Goal: Information Seeking & Learning: Learn about a topic

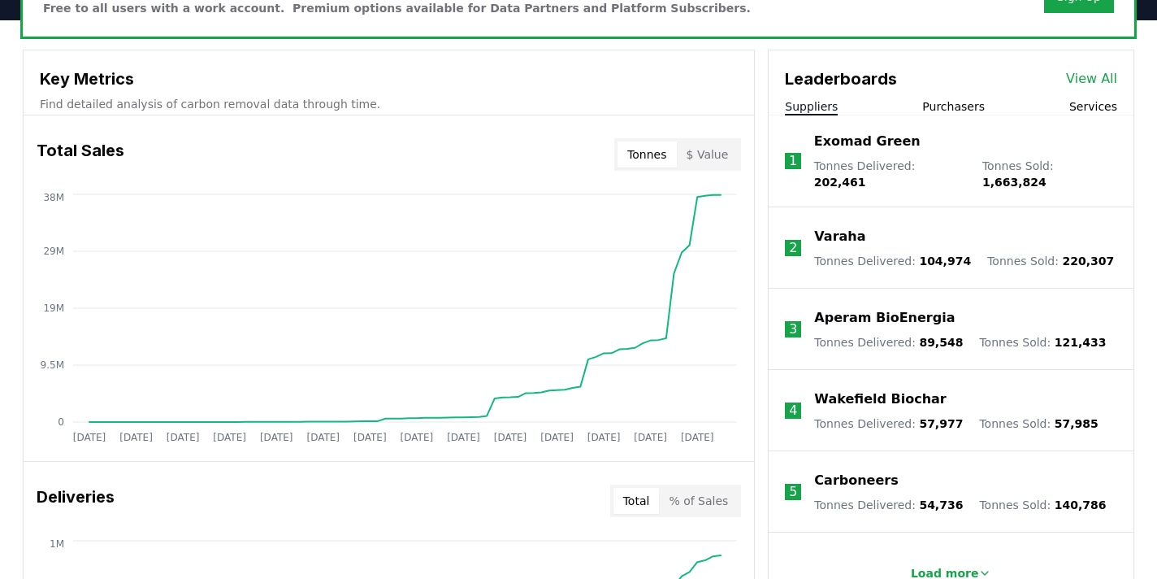
scroll to position [545, 0]
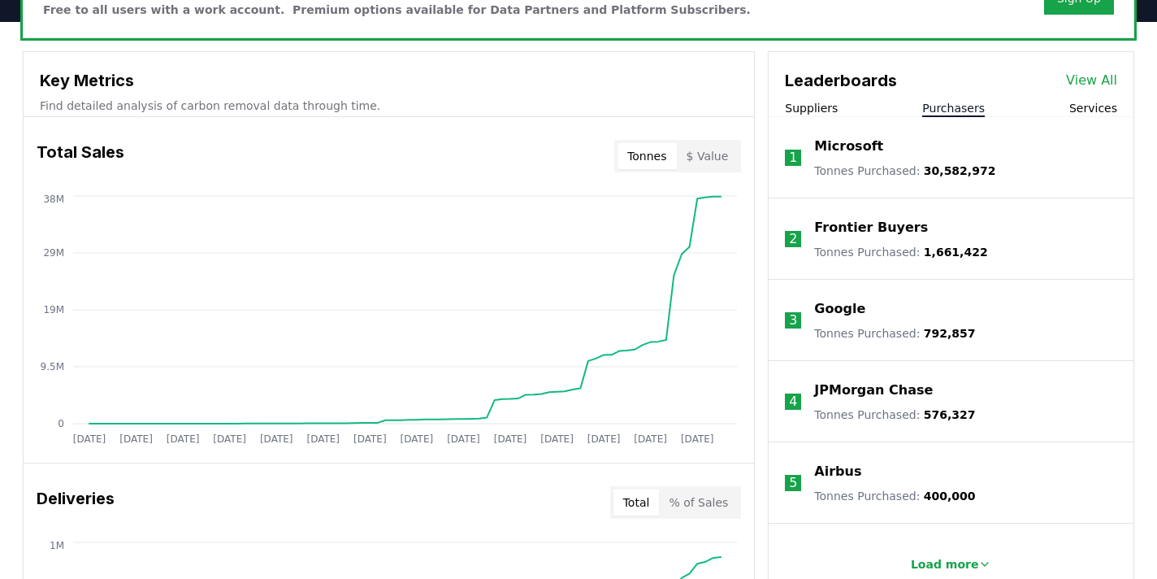
click at [938, 109] on button "Purchasers" at bounding box center [953, 108] width 63 height 16
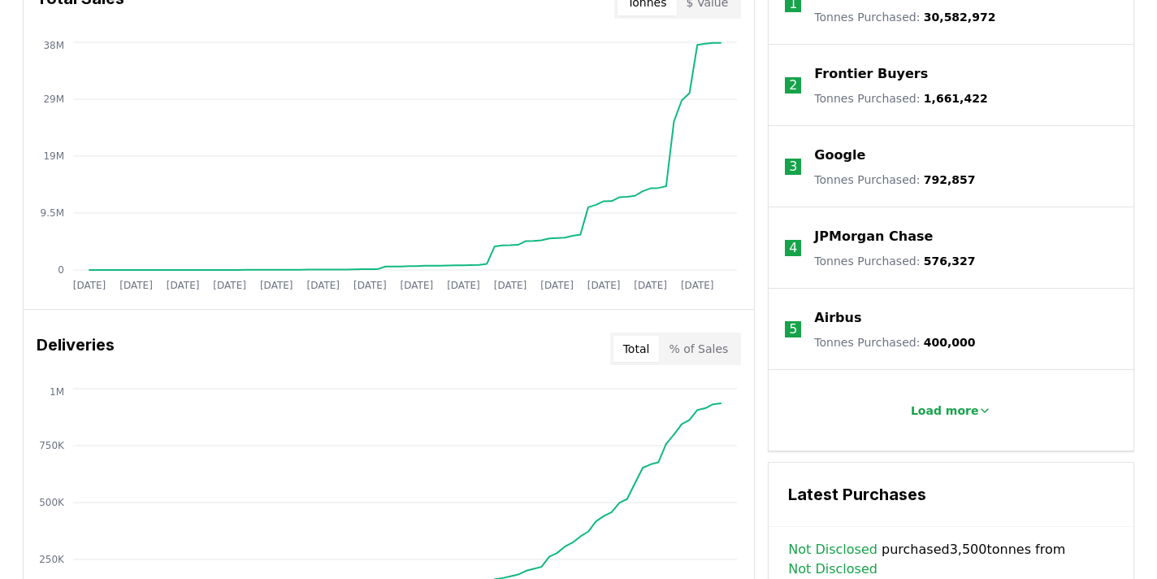
scroll to position [713, 0]
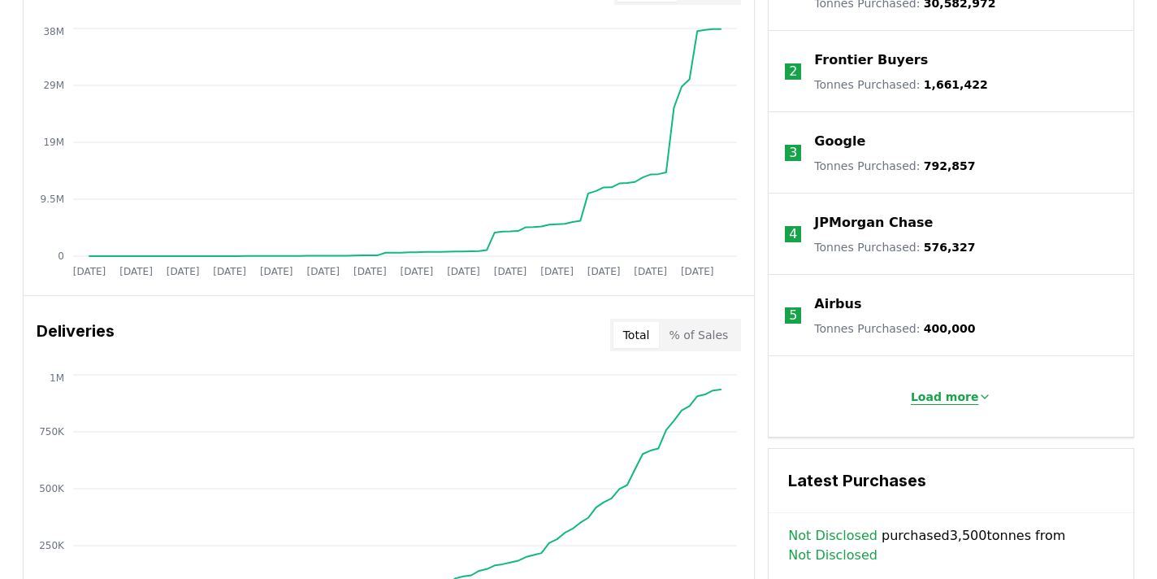
click at [953, 392] on p "Load more" at bounding box center [945, 396] width 68 height 16
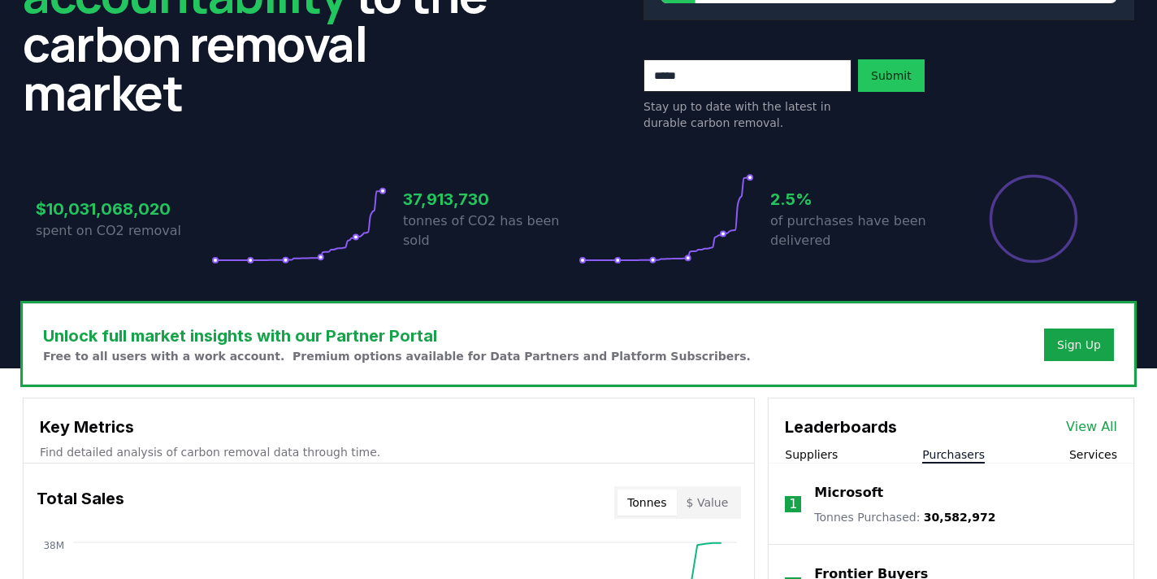
scroll to position [0, 0]
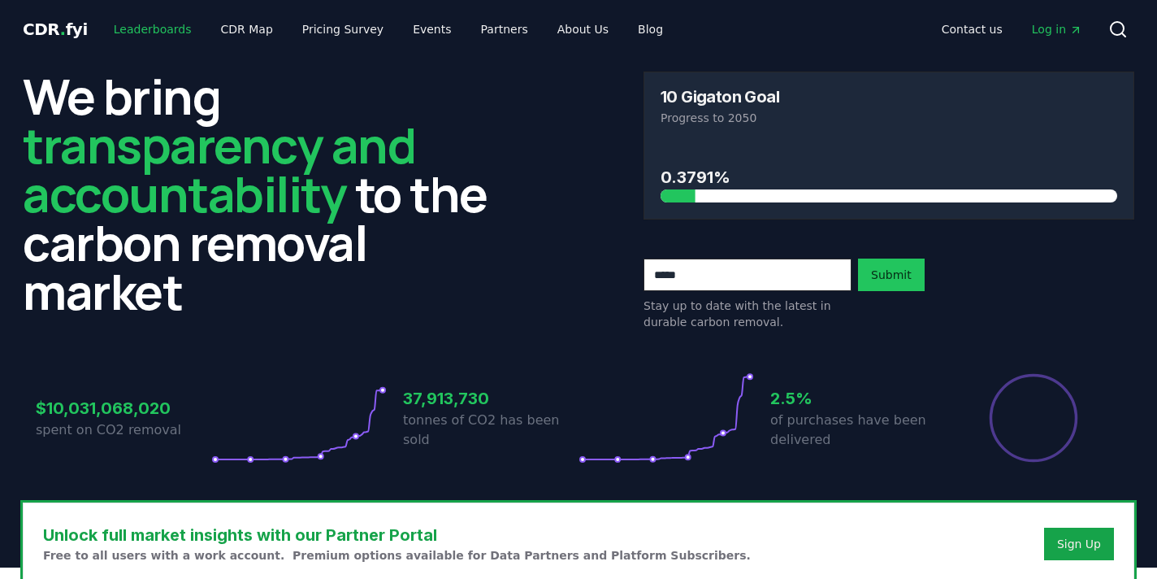
click at [150, 33] on link "Leaderboards" at bounding box center [153, 29] width 104 height 29
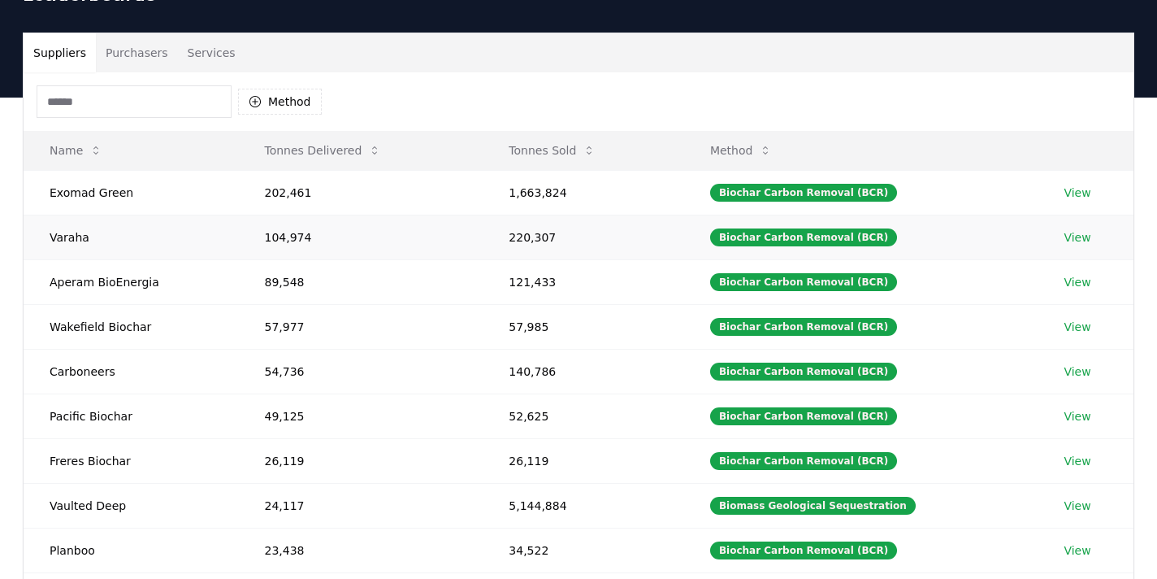
scroll to position [80, 0]
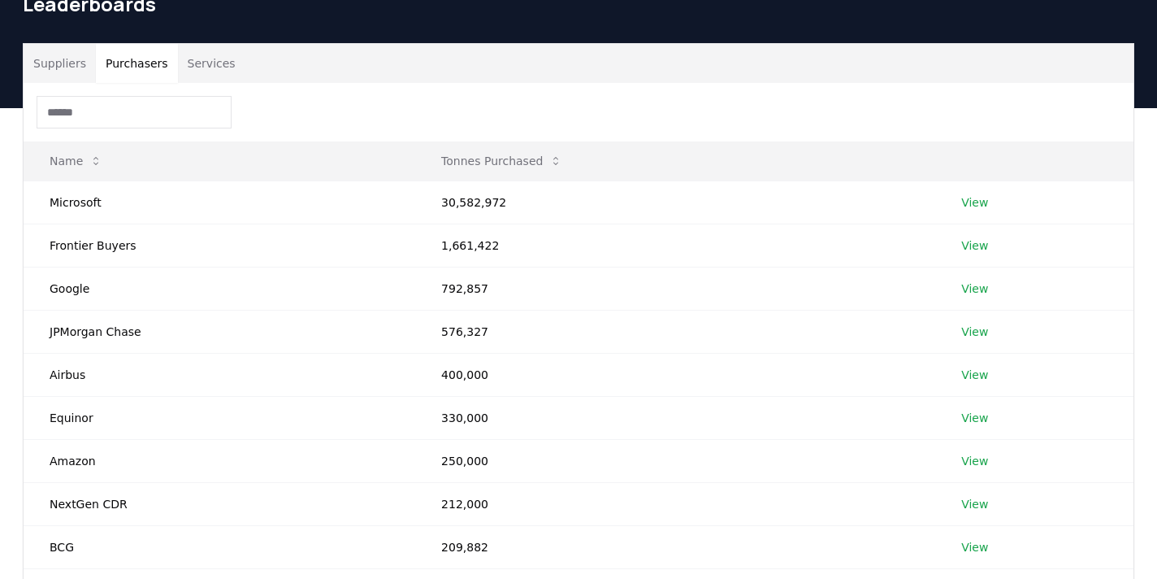
click at [124, 68] on button "Purchasers" at bounding box center [137, 63] width 82 height 39
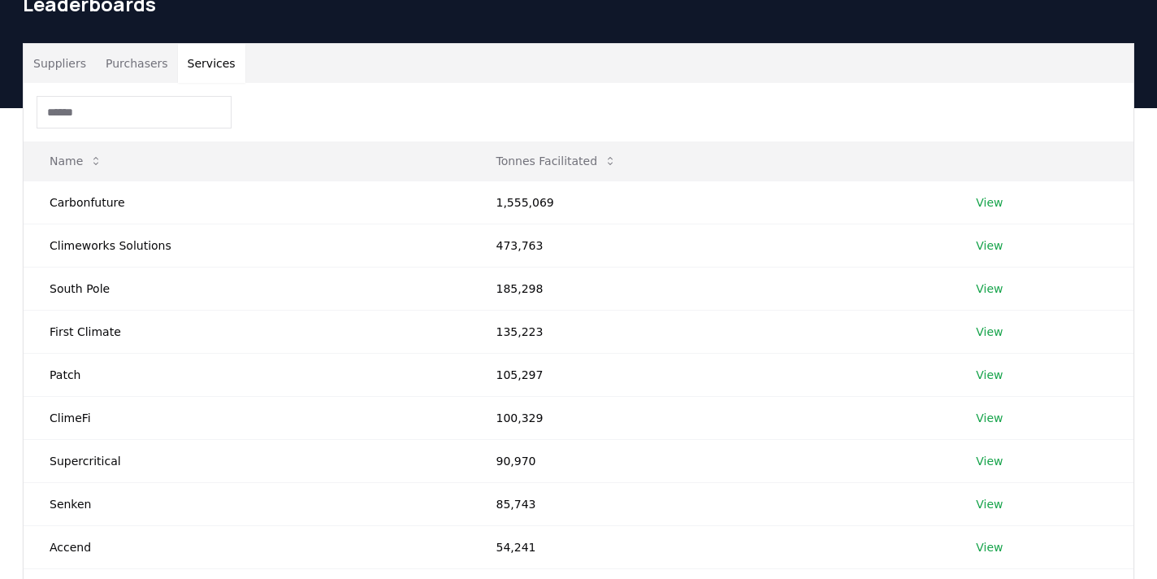
click at [189, 67] on button "Services" at bounding box center [211, 63] width 67 height 39
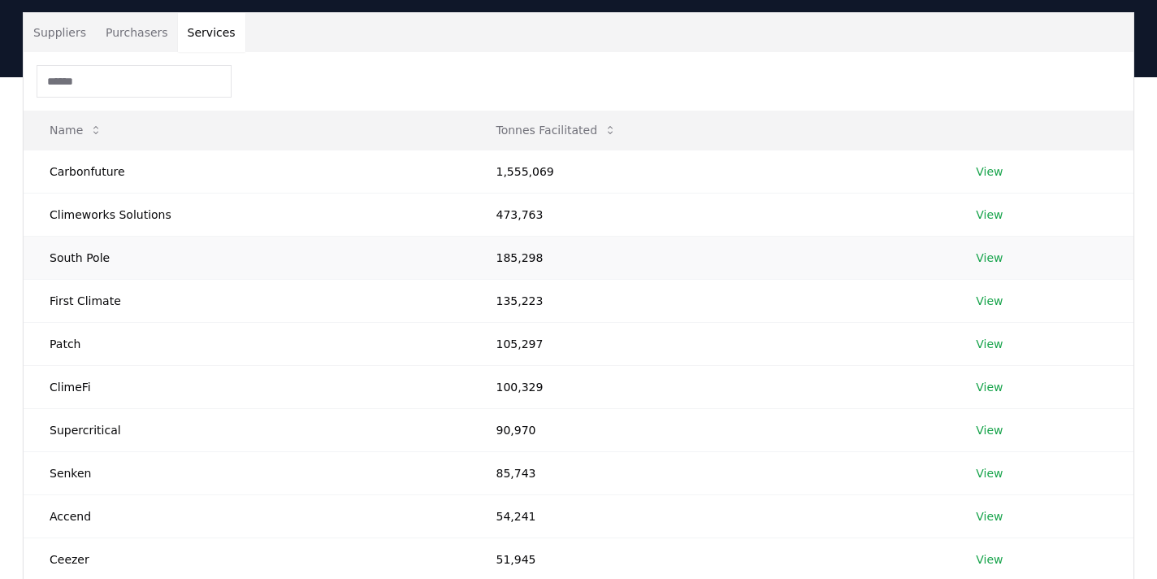
scroll to position [0, 0]
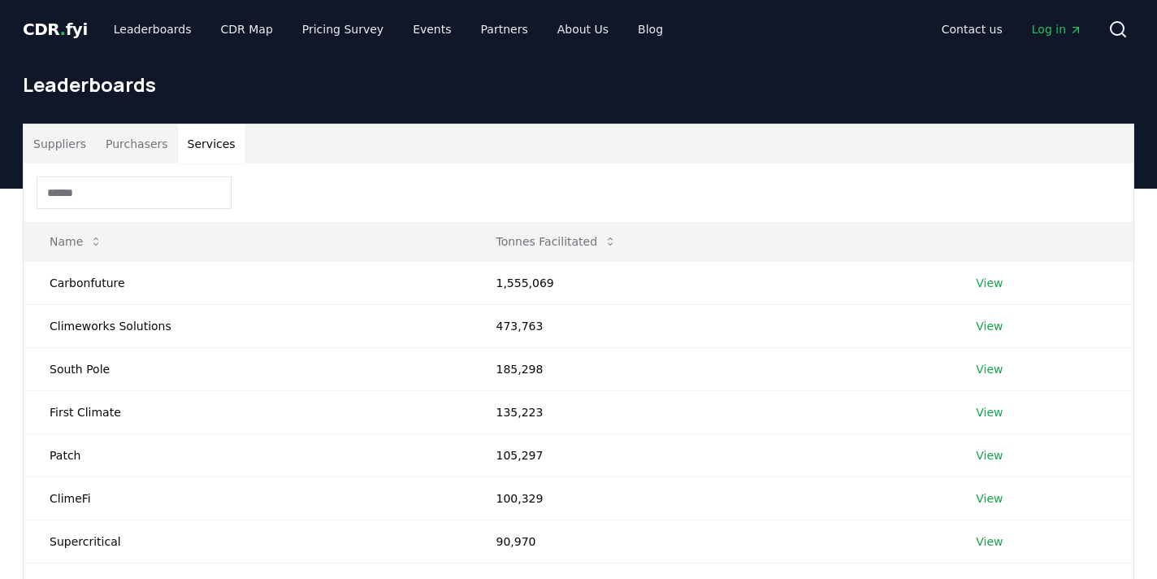
click at [84, 154] on button "Suppliers" at bounding box center [60, 143] width 72 height 39
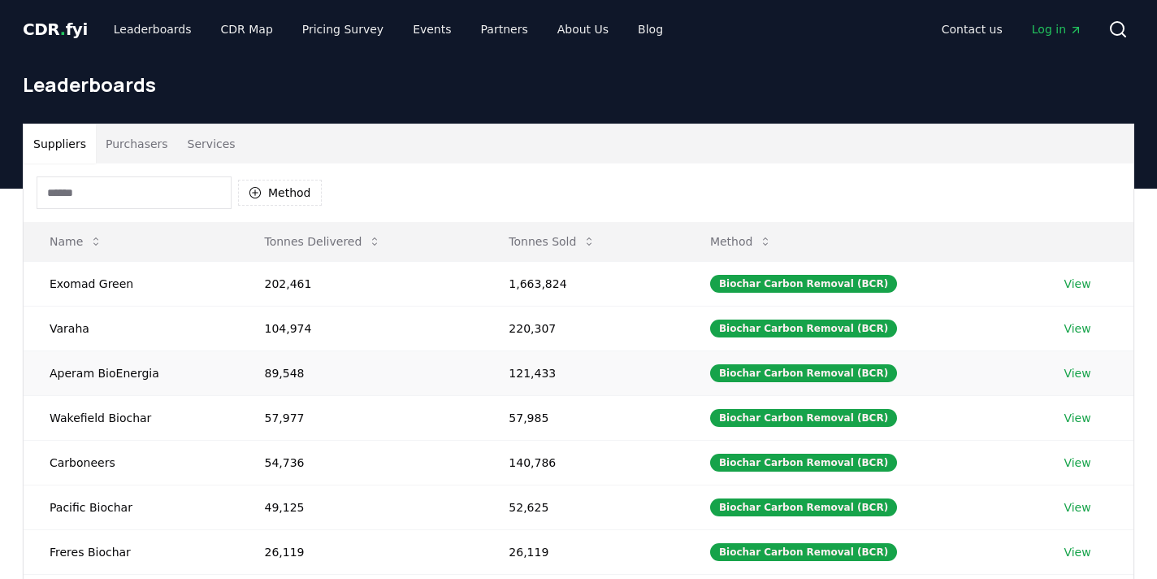
scroll to position [24, 0]
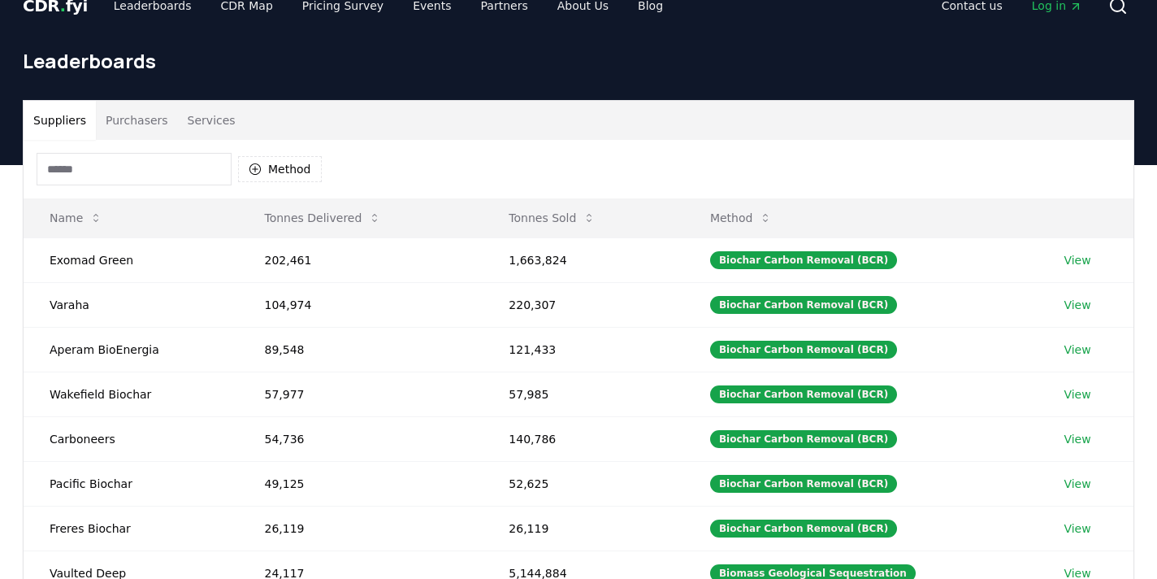
click at [157, 171] on input at bounding box center [134, 169] width 195 height 33
click at [171, 175] on input at bounding box center [134, 169] width 195 height 33
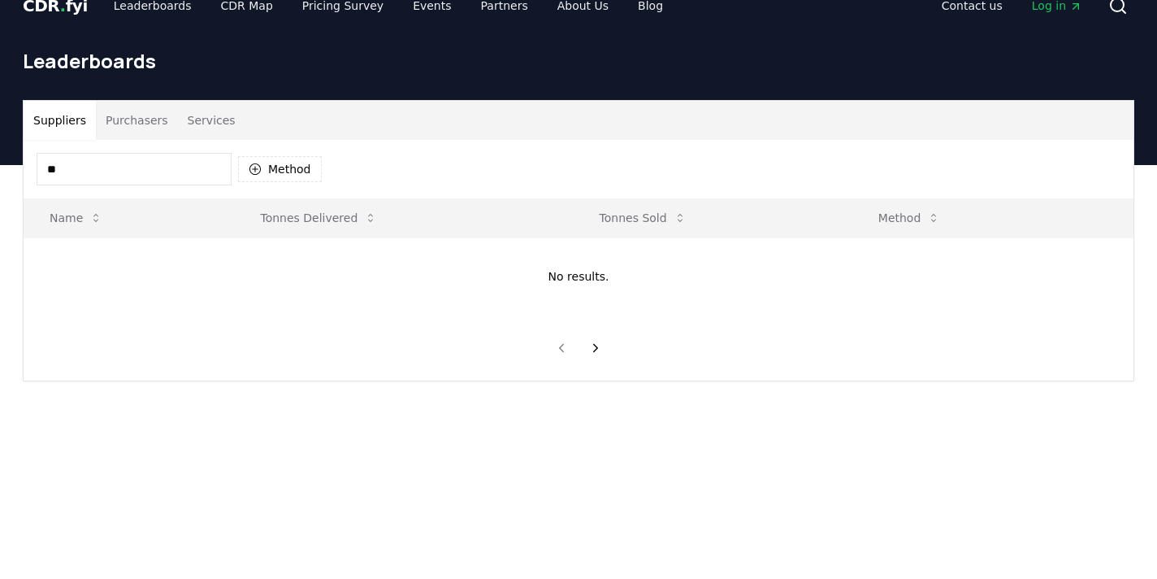
type input "*"
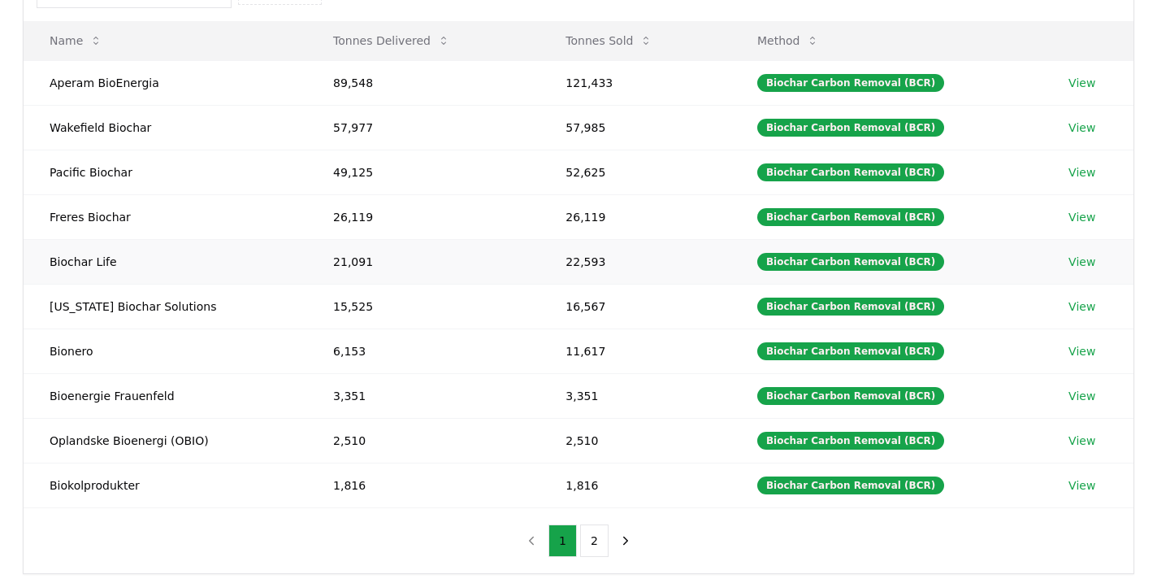
scroll to position [222, 0]
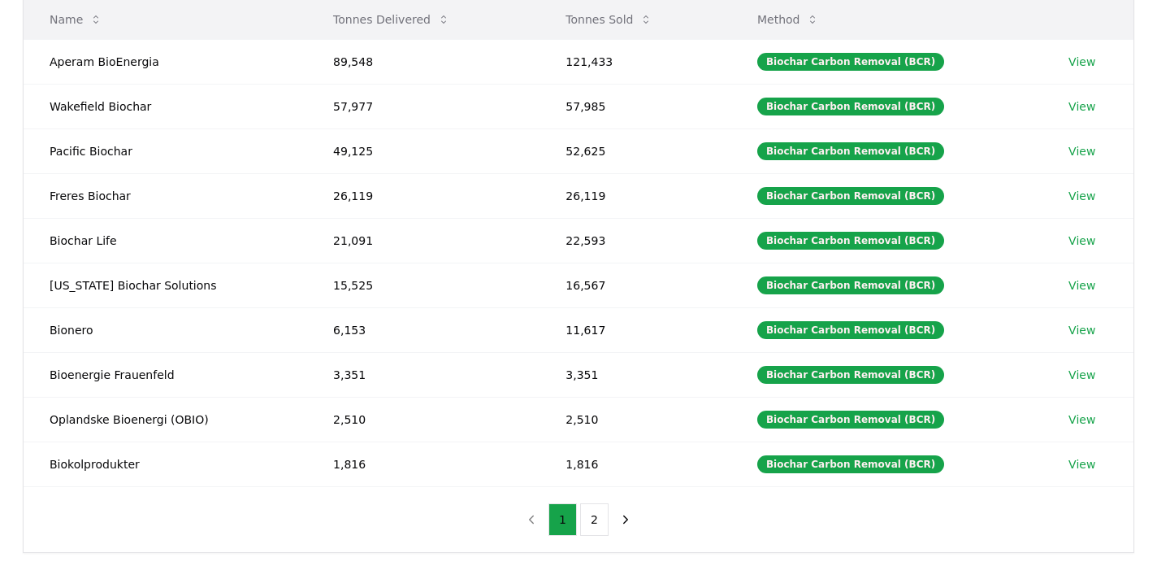
type input "***"
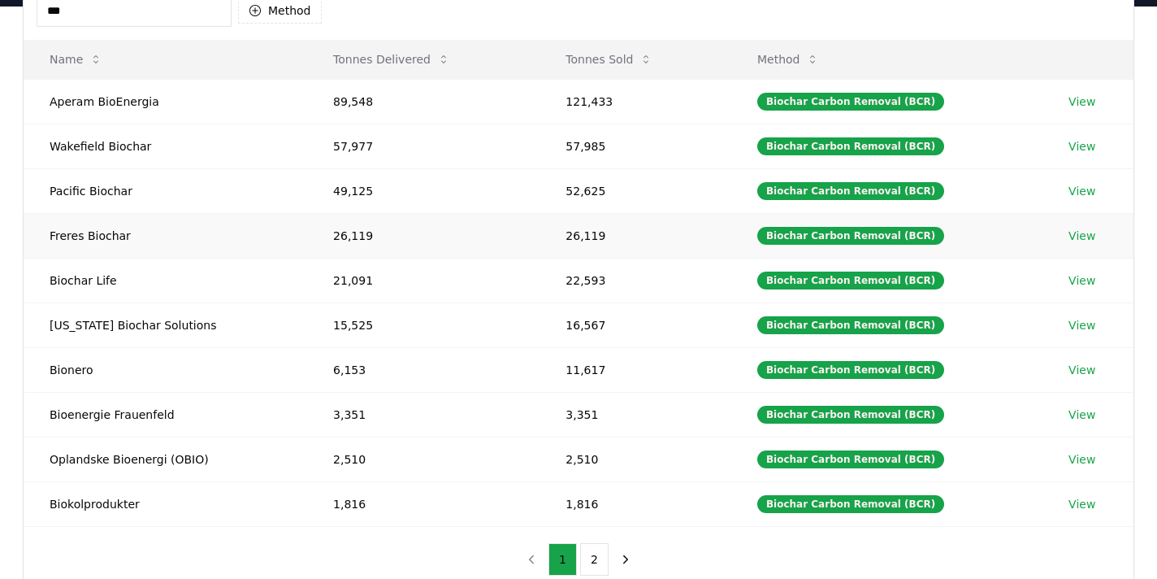
scroll to position [178, 0]
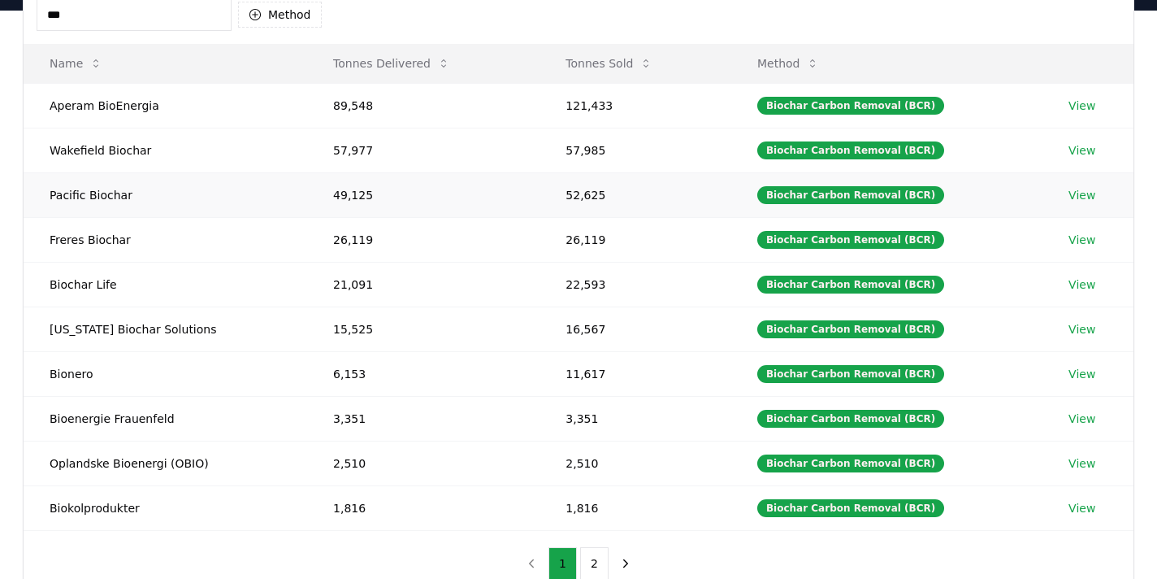
click at [1077, 187] on link "View" at bounding box center [1082, 195] width 27 height 16
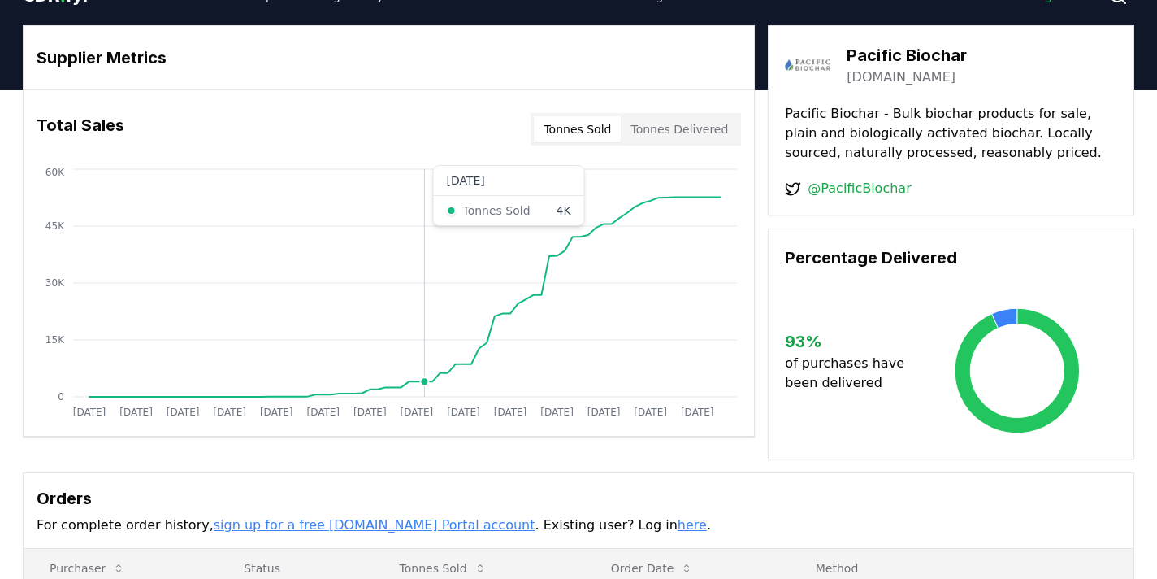
scroll to position [28, 0]
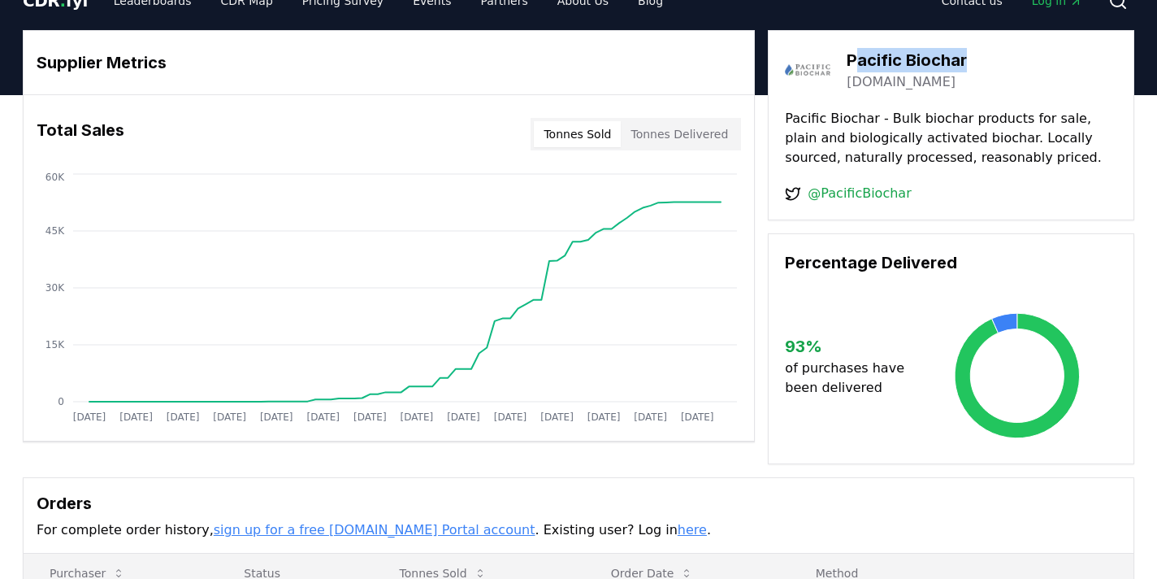
drag, startPoint x: 858, startPoint y: 58, endPoint x: 958, endPoint y: 50, distance: 100.2
click at [958, 50] on h3 "Pacific Biochar" at bounding box center [907, 60] width 120 height 24
drag, startPoint x: 971, startPoint y: 57, endPoint x: 843, endPoint y: 60, distance: 128.4
click at [843, 60] on div "Pacific Biochar [DOMAIN_NAME]" at bounding box center [951, 70] width 332 height 46
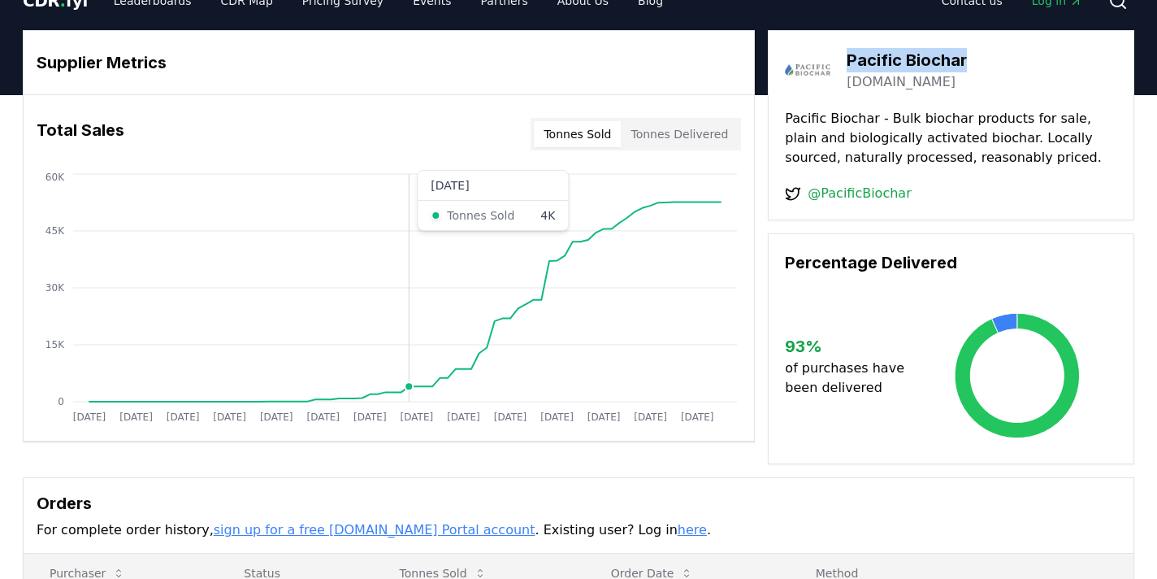
scroll to position [0, 0]
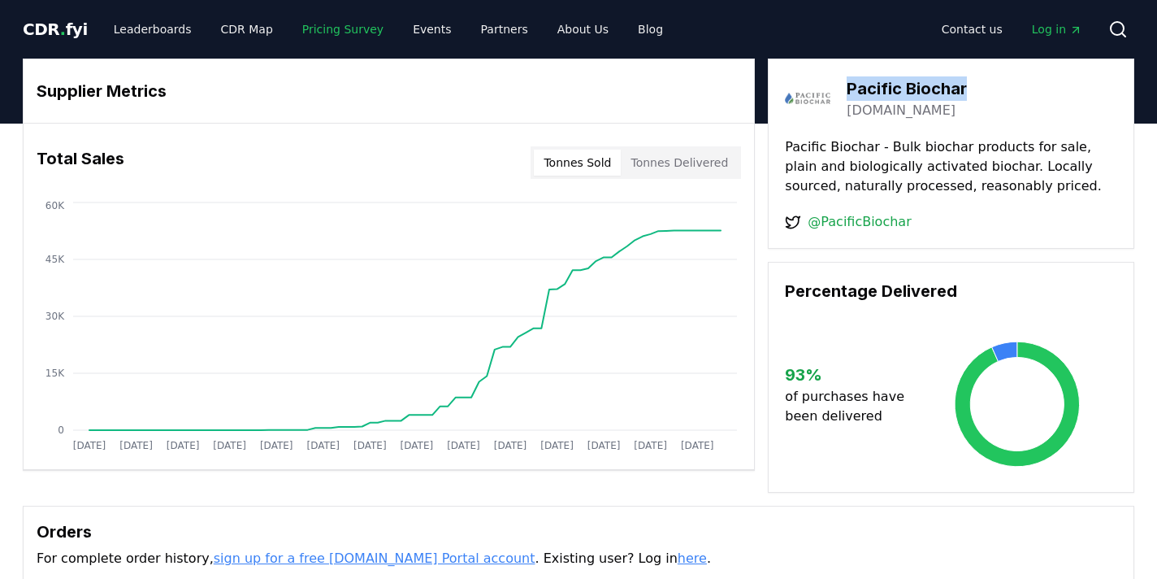
click at [340, 28] on link "Pricing Survey" at bounding box center [342, 29] width 107 height 29
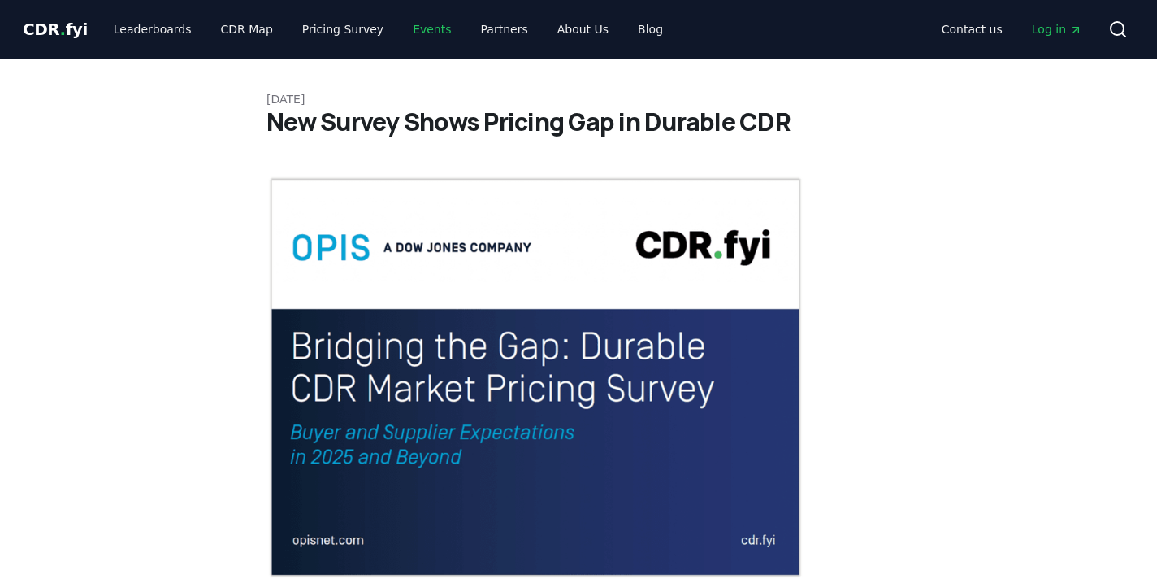
click at [406, 28] on link "Events" at bounding box center [432, 29] width 64 height 29
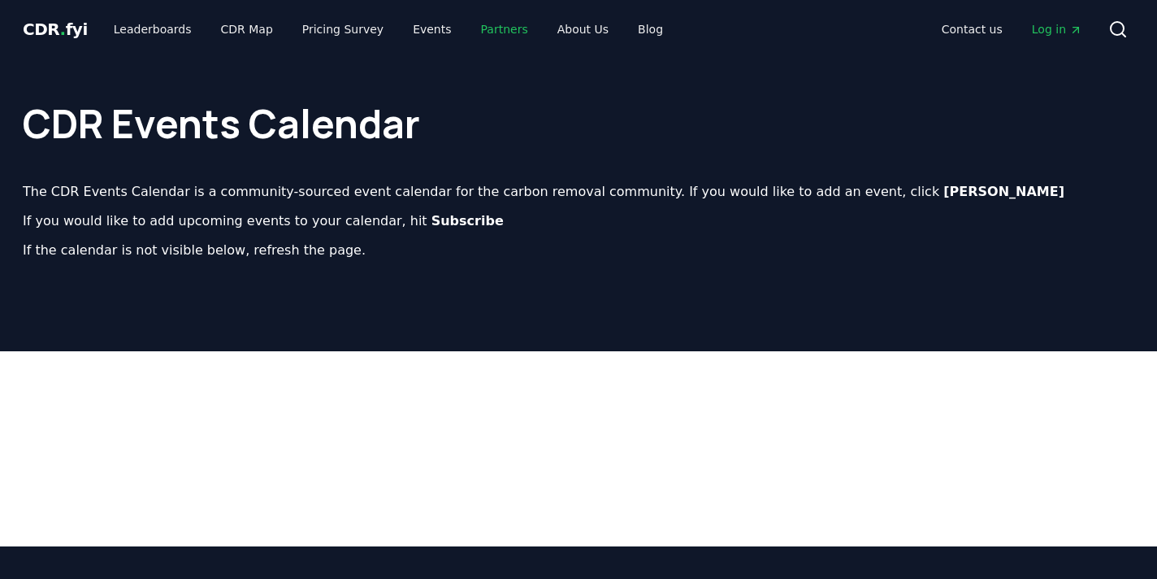
click at [487, 34] on link "Partners" at bounding box center [504, 29] width 73 height 29
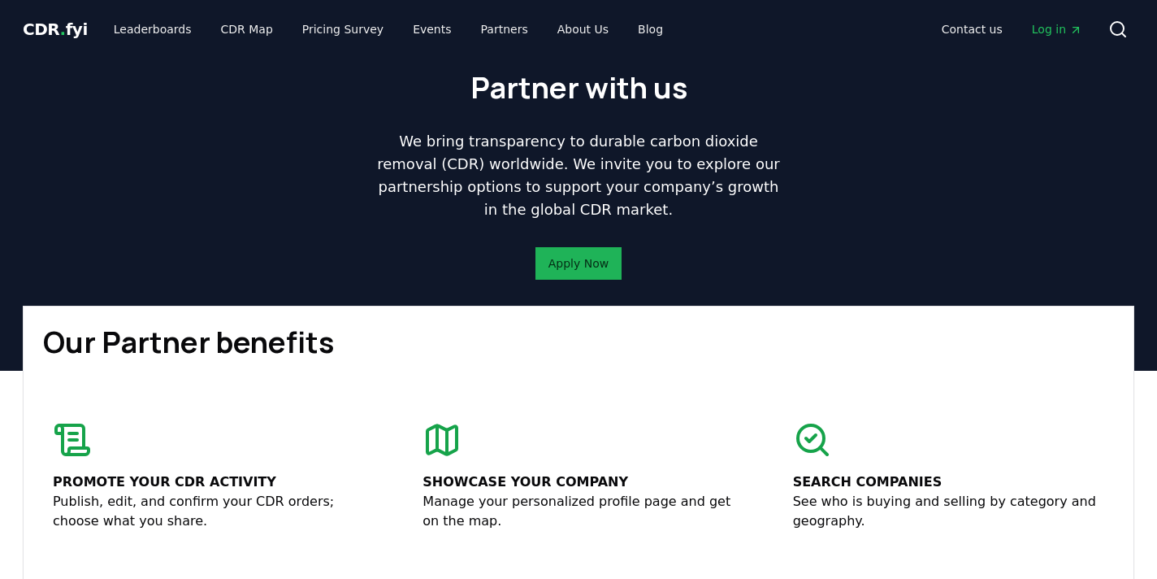
click at [579, 268] on link "Apply Now" at bounding box center [579, 263] width 60 height 16
